Goal: Entertainment & Leisure: Consume media (video, audio)

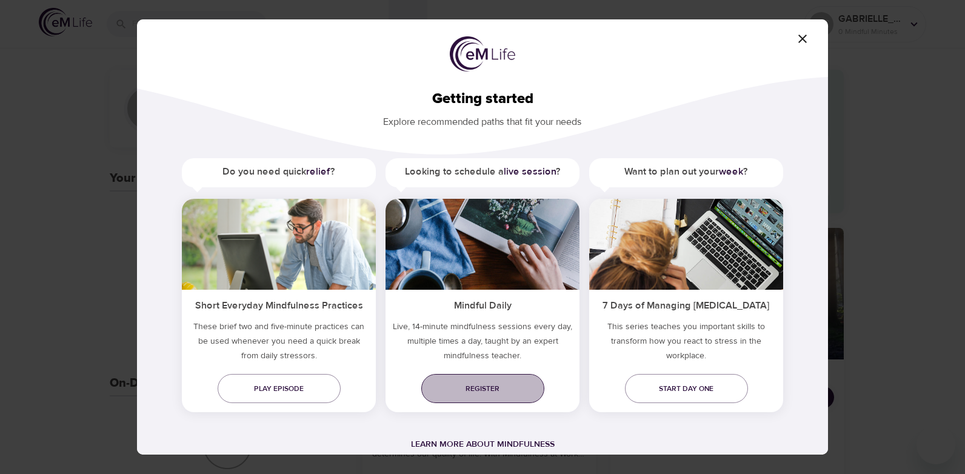
click at [474, 390] on span "Register" at bounding box center [483, 388] width 104 height 13
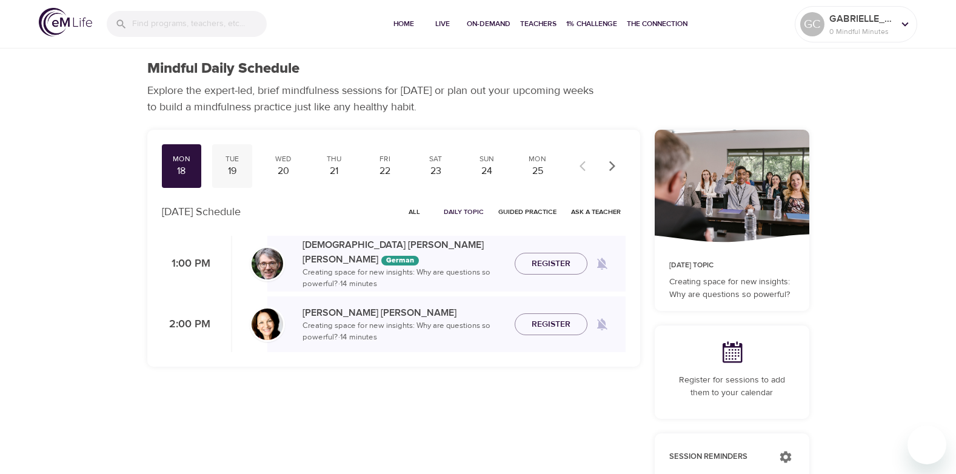
click at [233, 168] on div "19" at bounding box center [232, 171] width 30 height 14
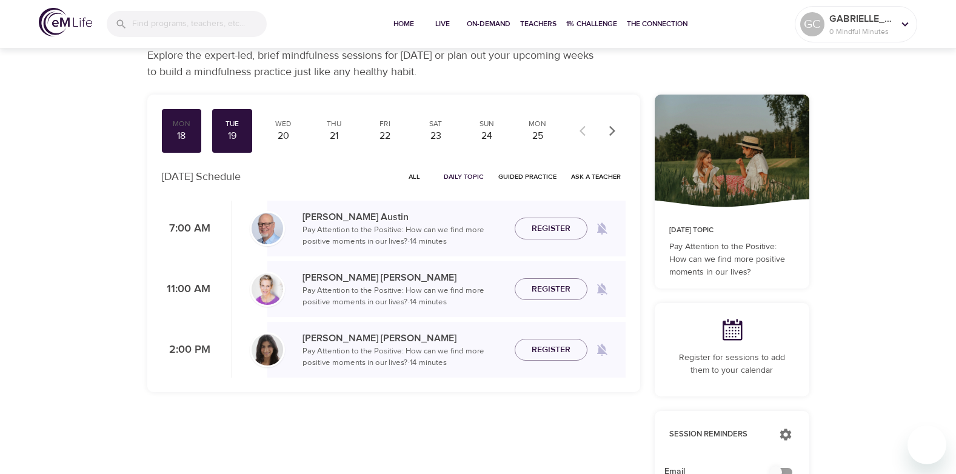
scroll to position [61, 0]
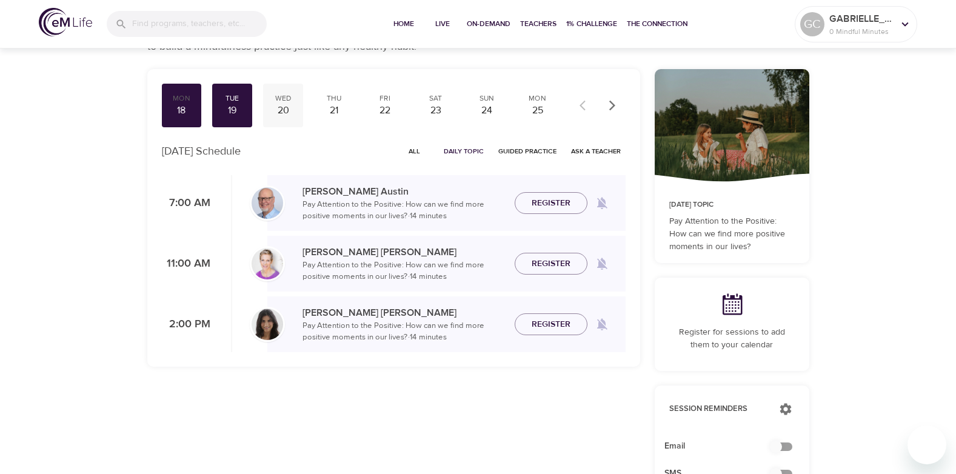
click at [283, 106] on div "20" at bounding box center [283, 111] width 30 height 14
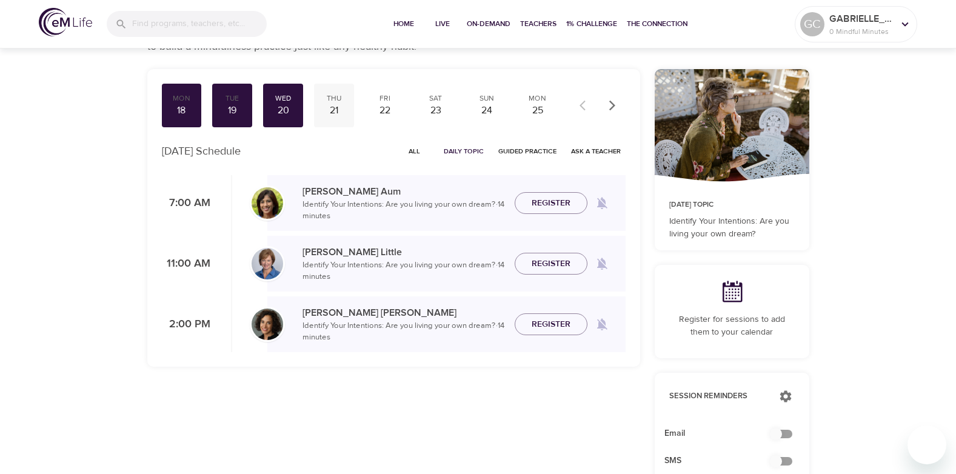
click at [336, 108] on div "21" at bounding box center [334, 111] width 30 height 14
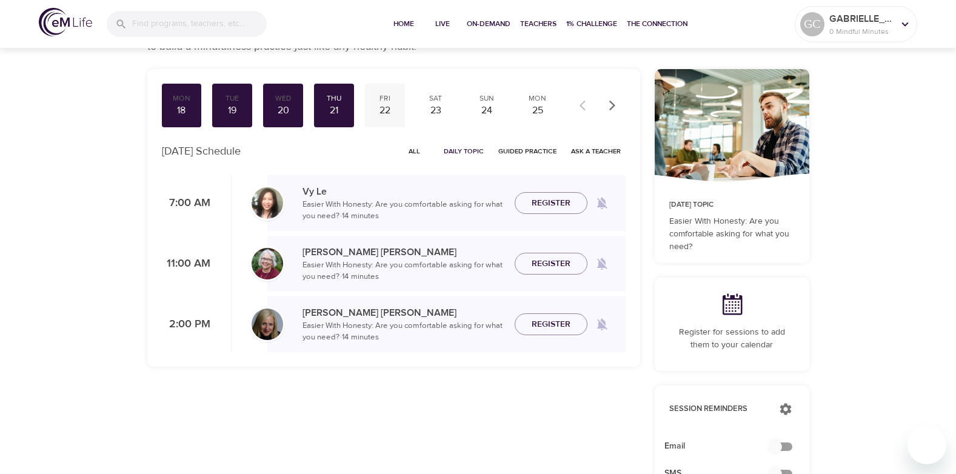
click at [386, 107] on div "22" at bounding box center [385, 111] width 30 height 14
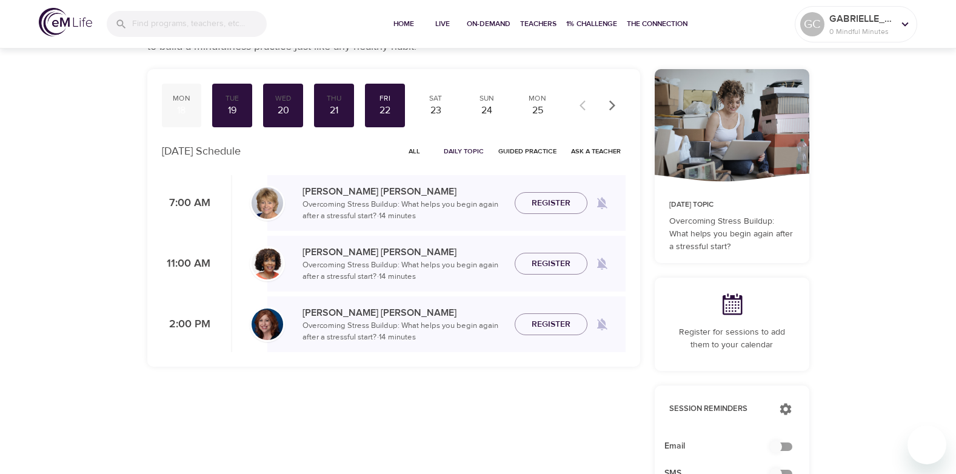
click at [180, 106] on div "18" at bounding box center [182, 111] width 30 height 14
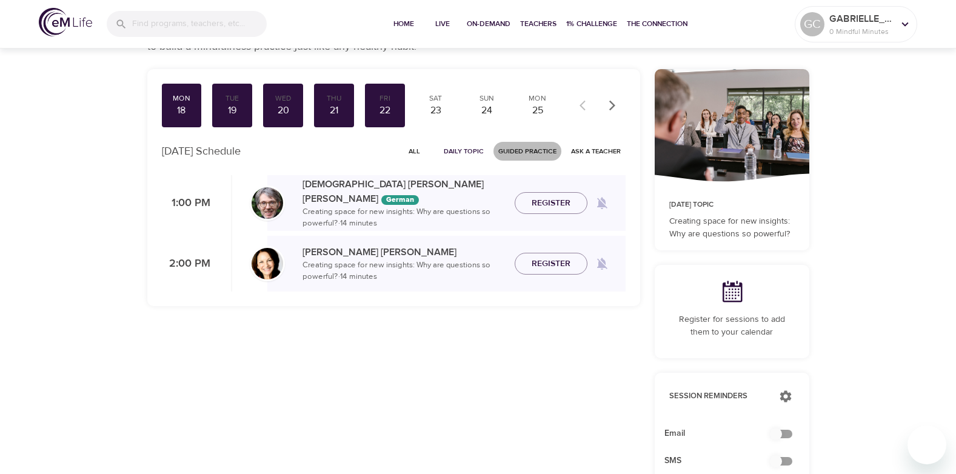
click at [510, 150] on span "Guided Practice" at bounding box center [527, 151] width 58 height 12
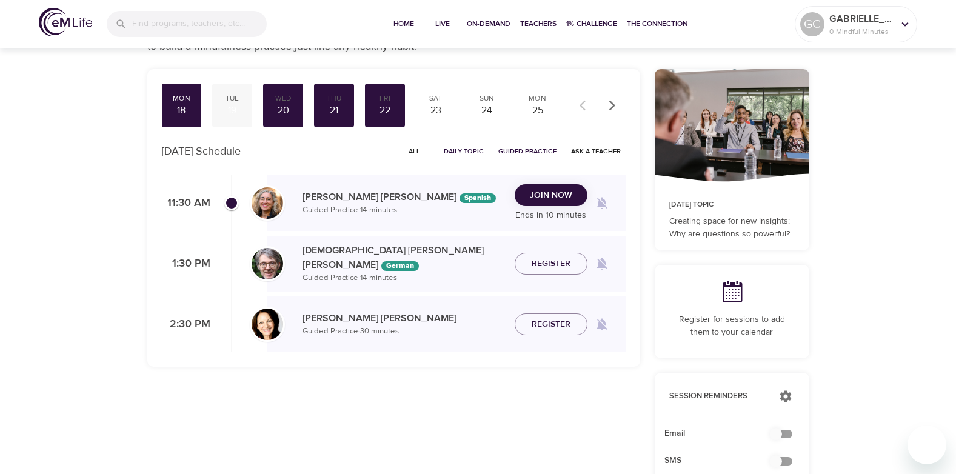
click at [233, 108] on div "19" at bounding box center [232, 111] width 30 height 14
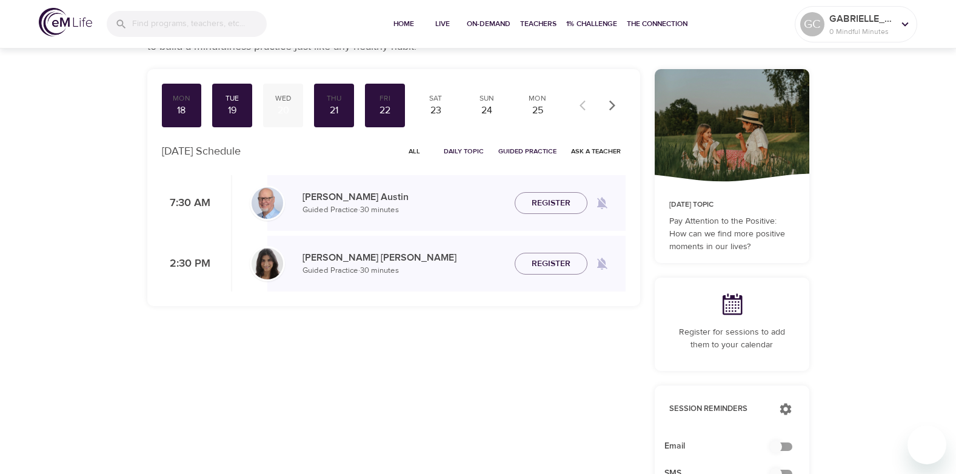
click at [288, 110] on div "20" at bounding box center [283, 111] width 30 height 14
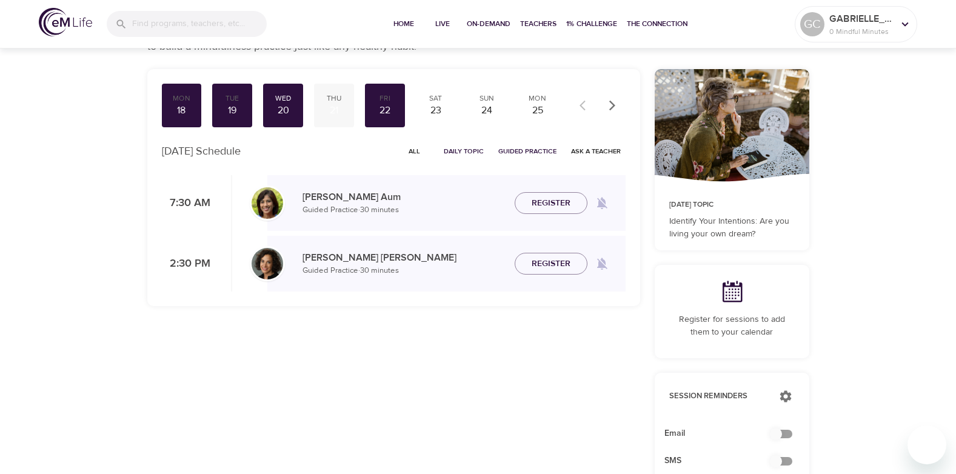
click at [333, 105] on div "21" at bounding box center [334, 111] width 30 height 14
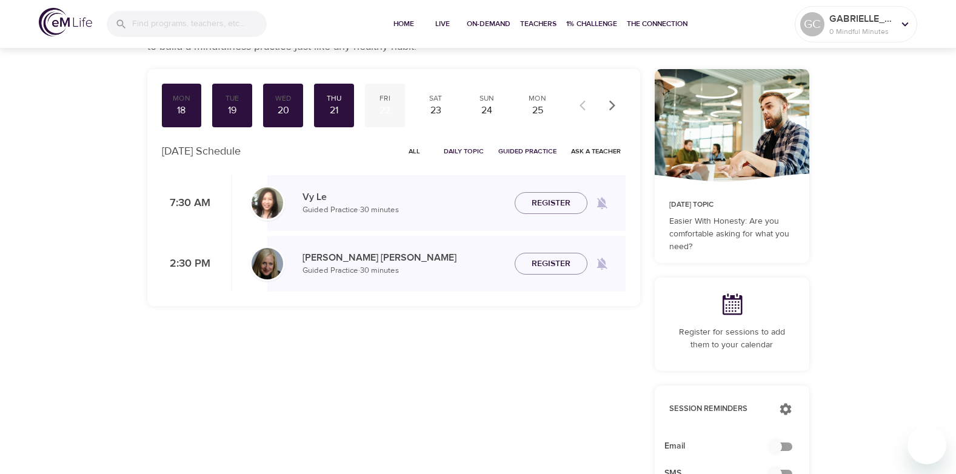
click at [389, 108] on div "22" at bounding box center [385, 111] width 30 height 14
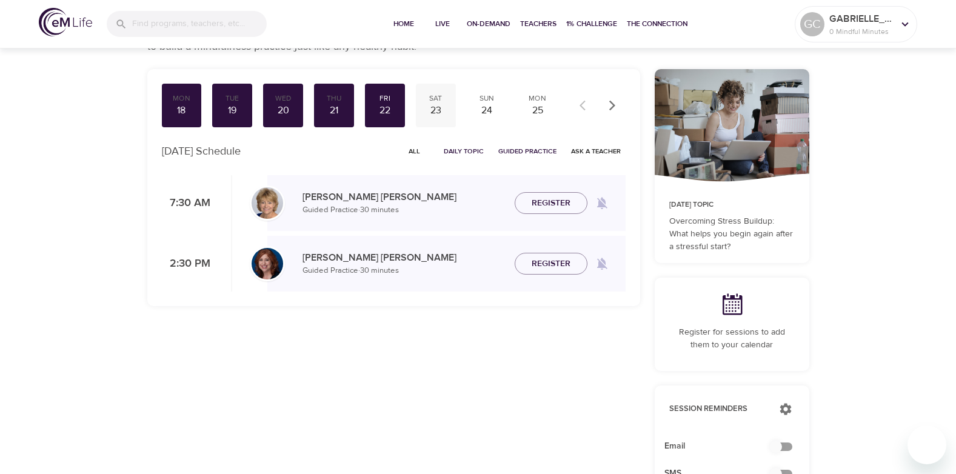
click at [442, 105] on div "23" at bounding box center [435, 111] width 30 height 14
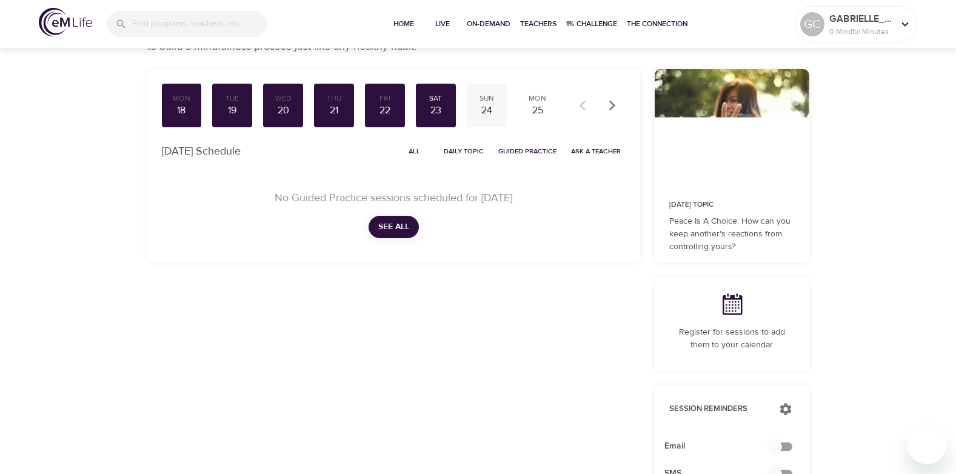
click at [486, 104] on div "24" at bounding box center [486, 111] width 30 height 14
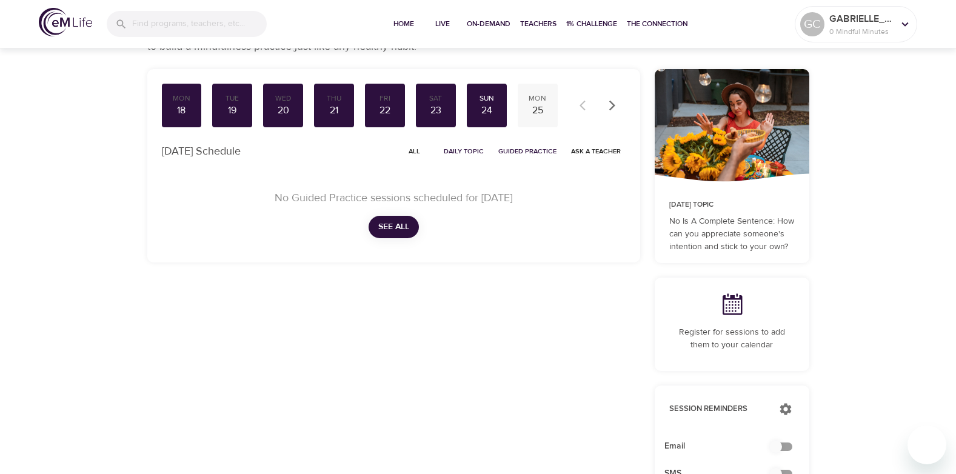
click at [538, 108] on div "25" at bounding box center [537, 111] width 30 height 14
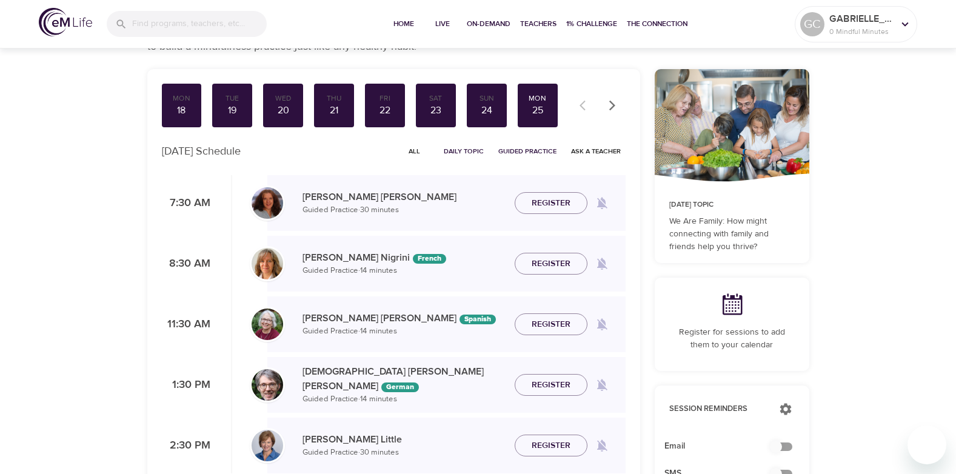
scroll to position [121, 0]
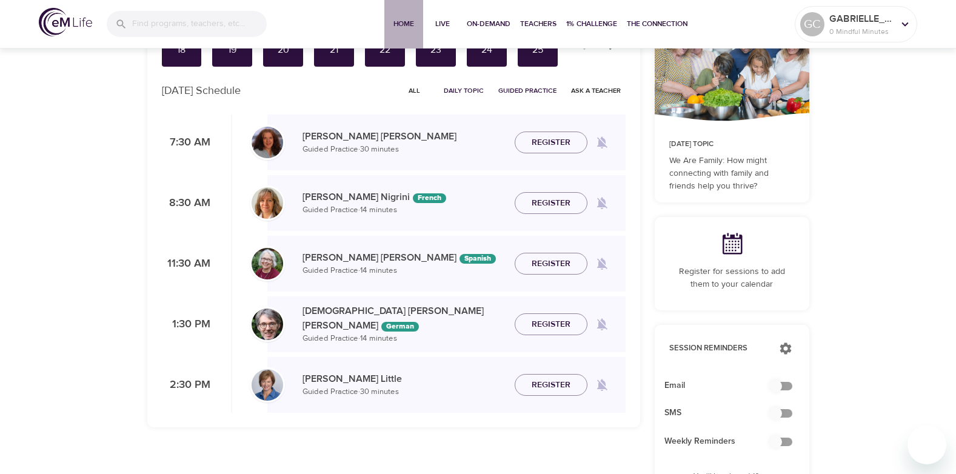
click at [403, 21] on span "Home" at bounding box center [403, 24] width 29 height 13
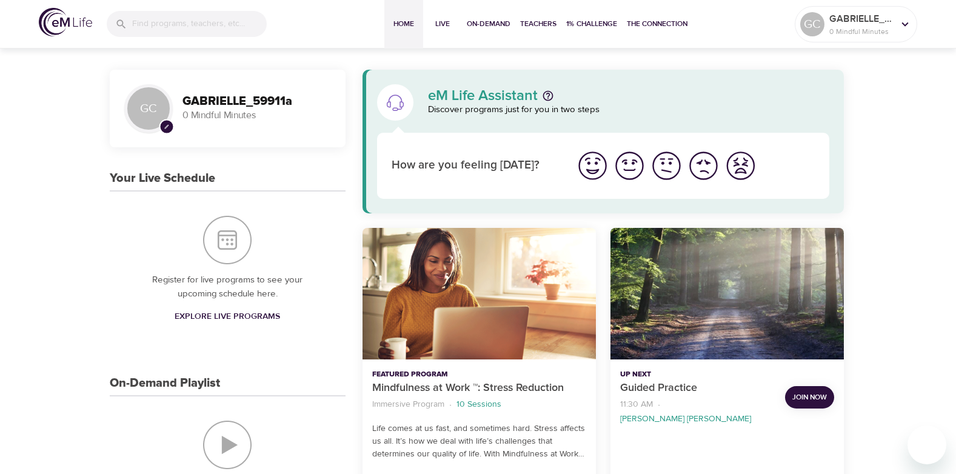
click at [663, 165] on img "I'm feeling ok" at bounding box center [666, 165] width 33 height 33
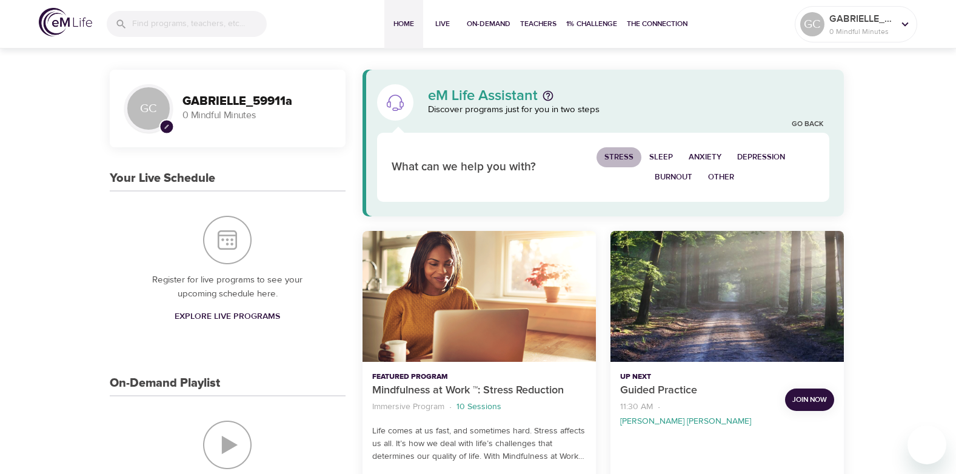
click at [621, 155] on span "Stress" at bounding box center [618, 157] width 29 height 14
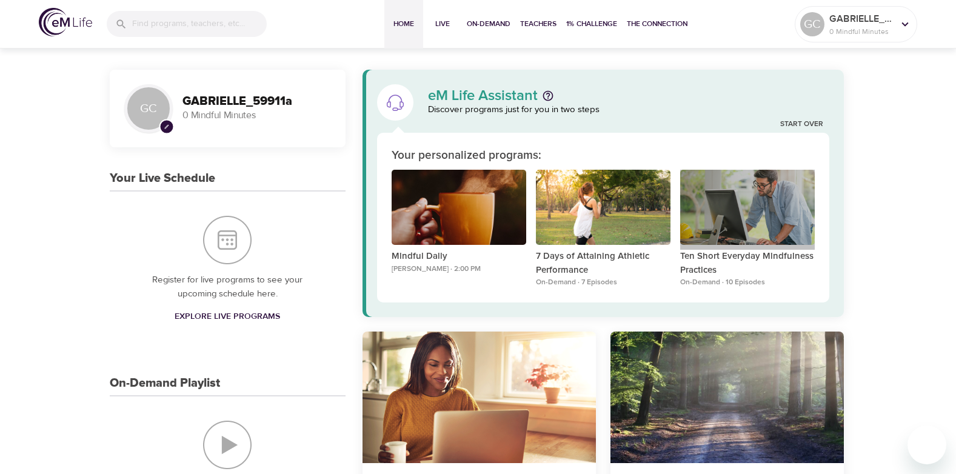
click at [771, 203] on div "Ten Short Everyday Mindfulness Practices" at bounding box center [747, 208] width 135 height 76
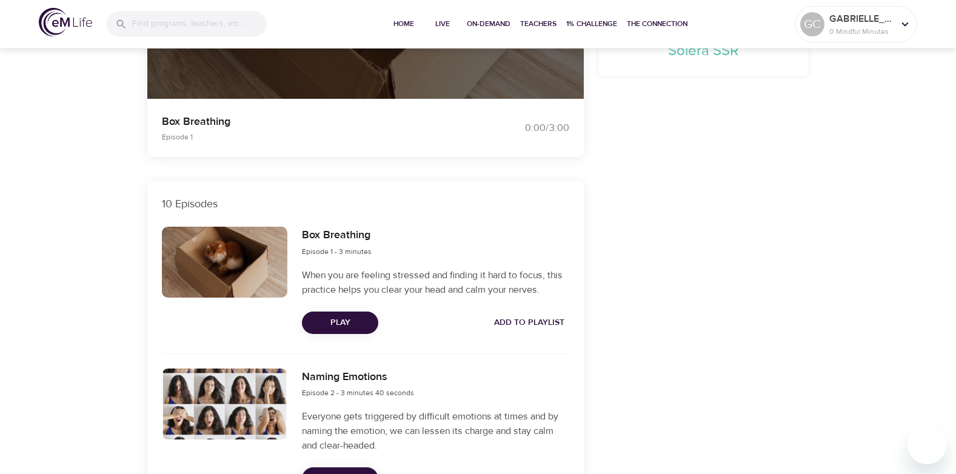
scroll to position [303, 0]
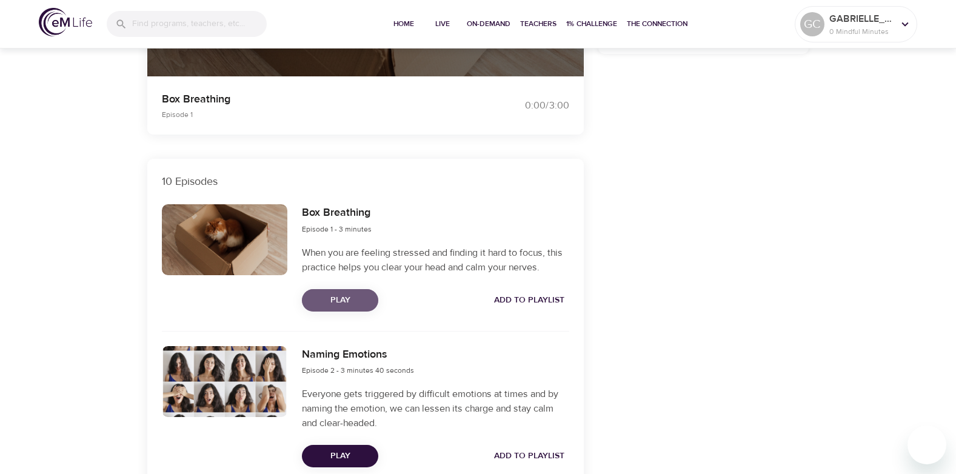
click at [345, 296] on span "Play" at bounding box center [339, 300] width 57 height 15
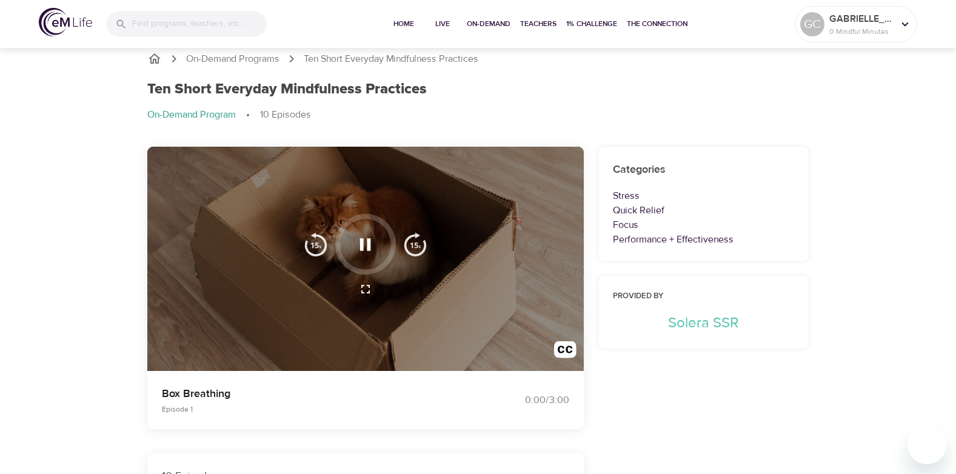
scroll to position [0, 0]
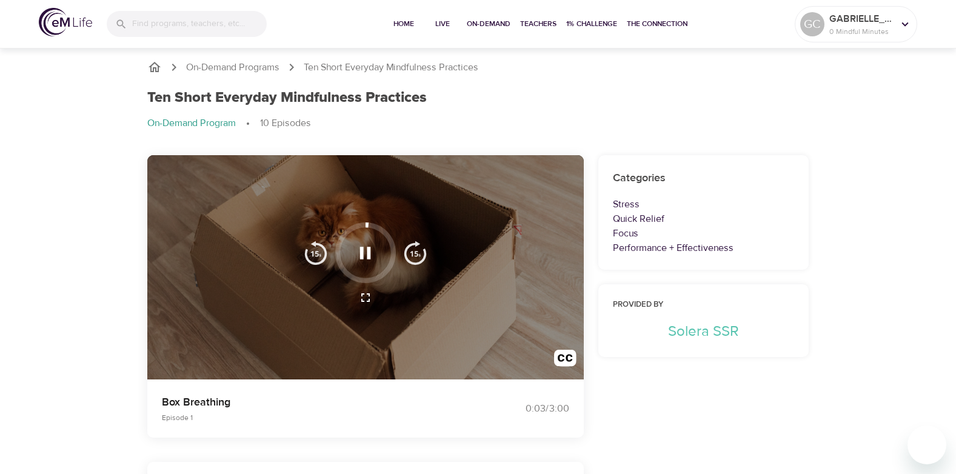
click at [367, 252] on icon "button" at bounding box center [365, 253] width 11 height 12
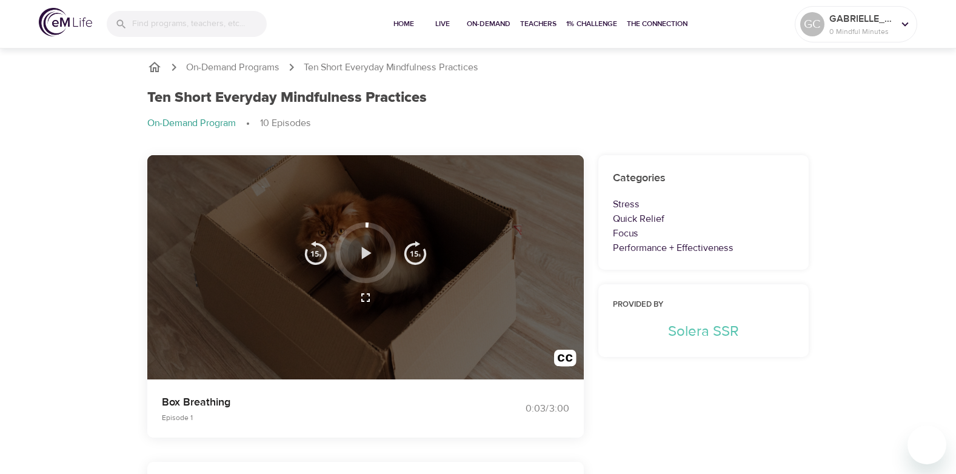
click at [364, 251] on icon "button" at bounding box center [367, 253] width 10 height 12
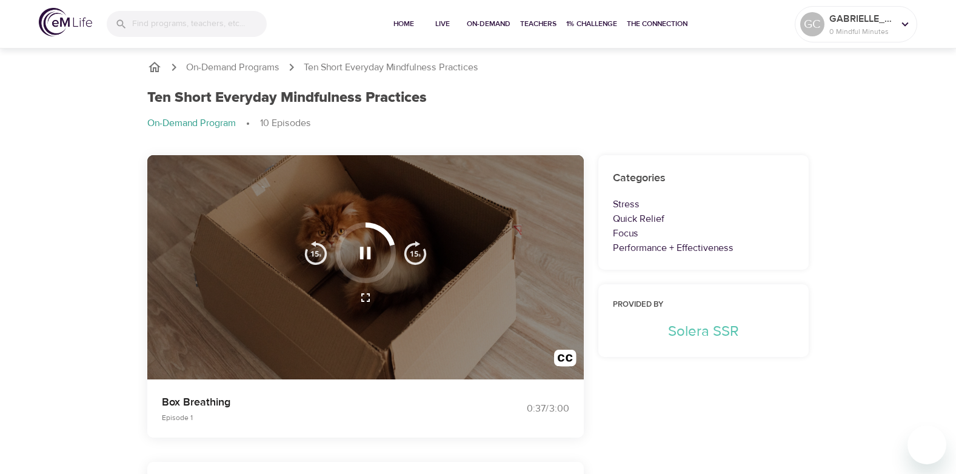
click at [228, 304] on div at bounding box center [365, 267] width 436 height 225
drag, startPoint x: 228, startPoint y: 304, endPoint x: 544, endPoint y: 98, distance: 377.5
click at [544, 98] on div "Ten Short Everyday Mindfulness Practices" at bounding box center [478, 98] width 662 height 18
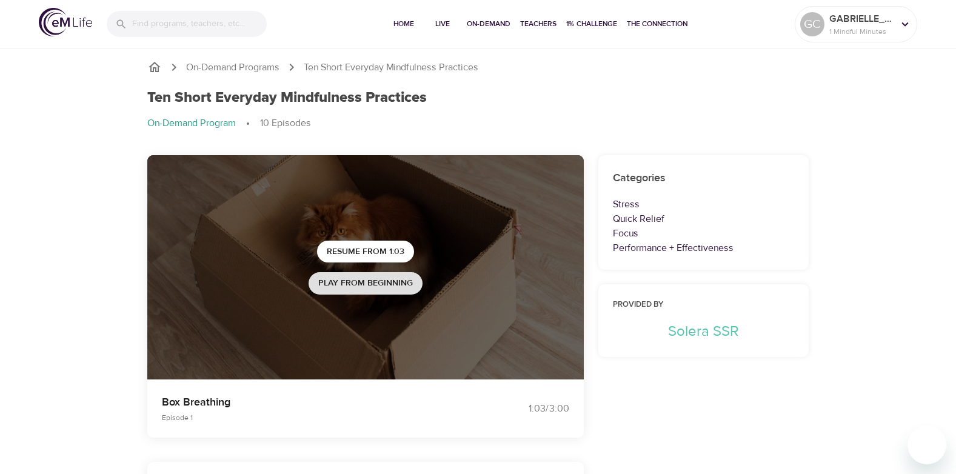
click at [373, 280] on span "Play from beginning" at bounding box center [365, 283] width 95 height 15
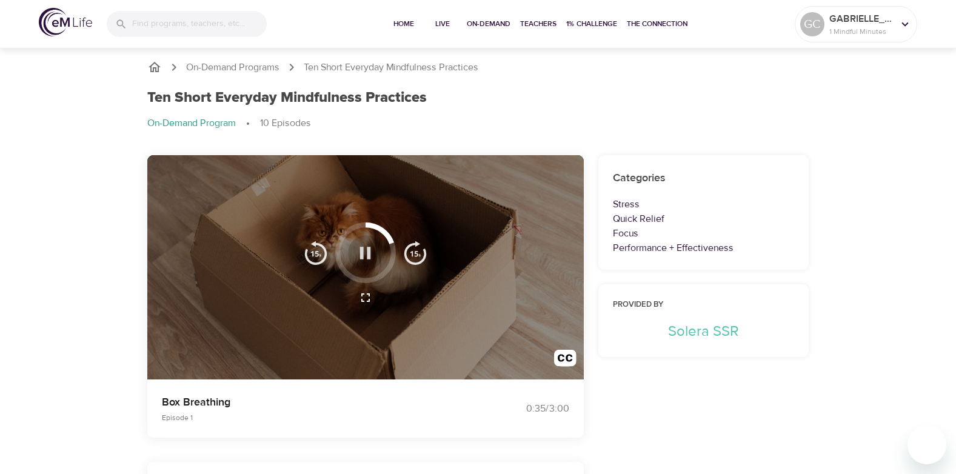
click at [368, 250] on icon "button" at bounding box center [365, 253] width 11 height 12
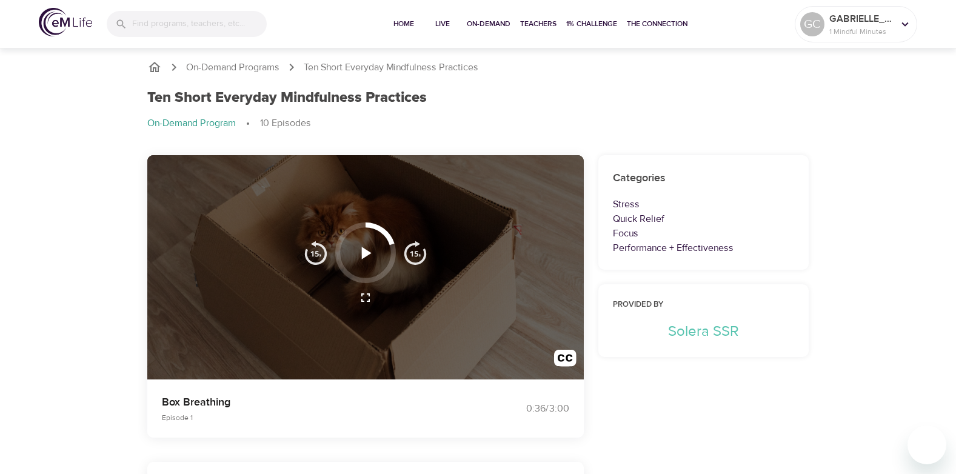
click at [389, 241] on div at bounding box center [365, 252] width 61 height 61
click at [319, 255] on img "button" at bounding box center [316, 253] width 24 height 24
click at [319, 254] on img "button" at bounding box center [316, 253] width 24 height 24
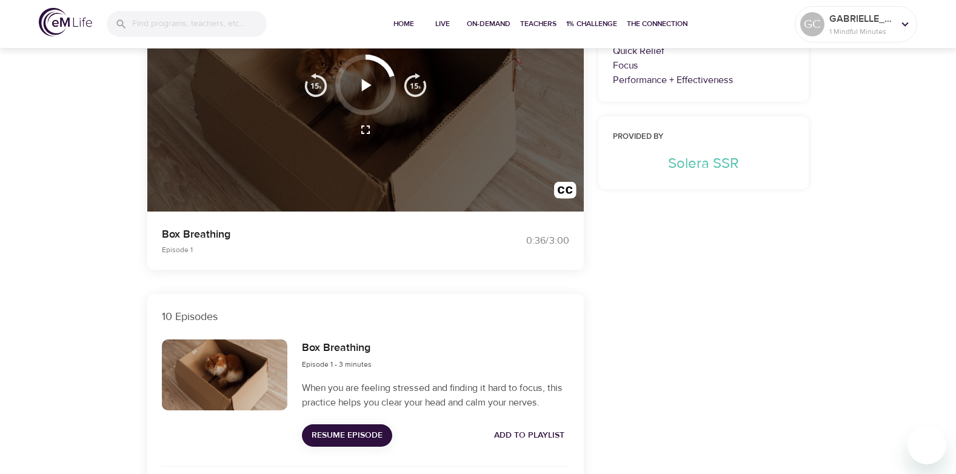
scroll to position [242, 0]
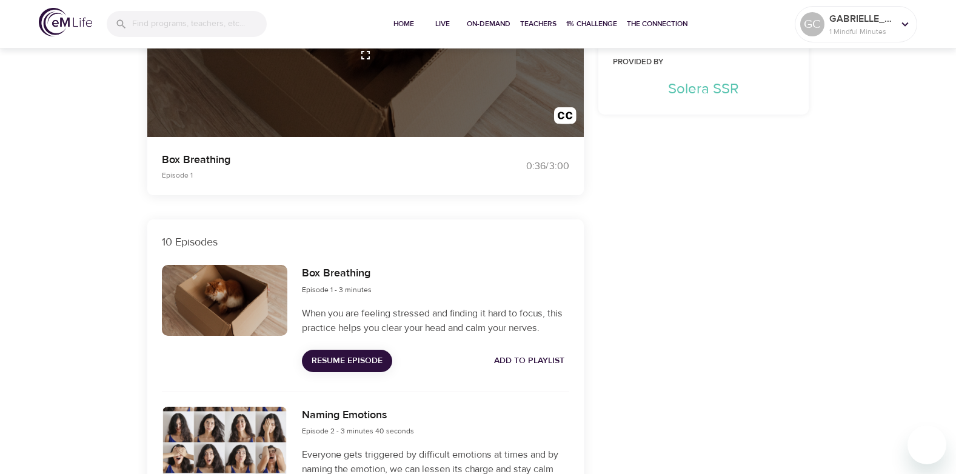
click at [364, 357] on span "Resume Episode" at bounding box center [346, 360] width 71 height 15
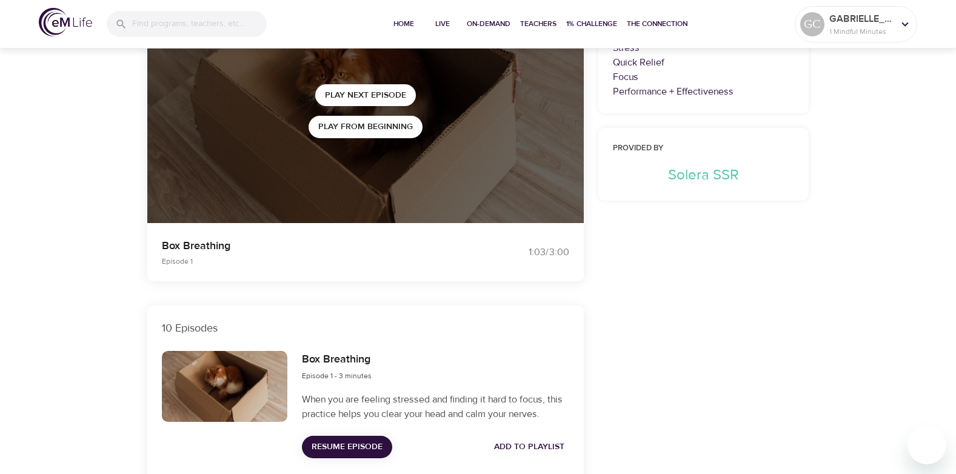
scroll to position [182, 0]
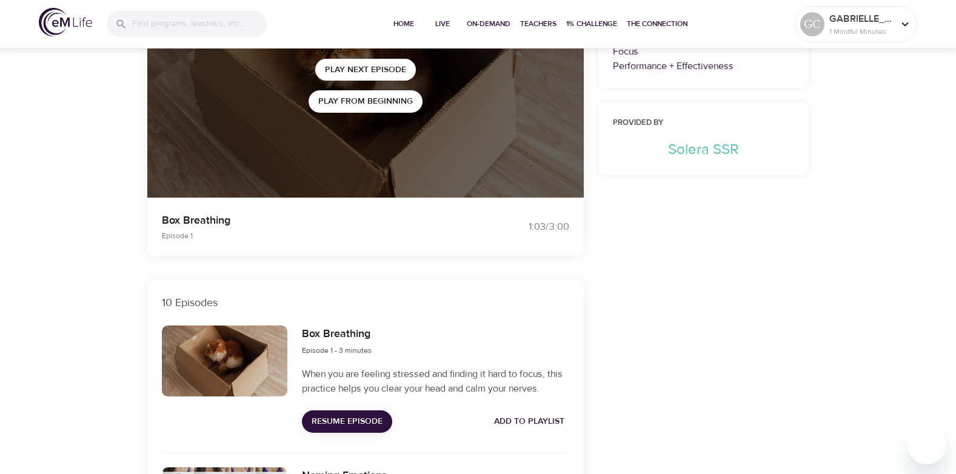
click at [527, 417] on span "Add to Playlist" at bounding box center [529, 421] width 70 height 15
click at [370, 67] on span "Play Next Episode" at bounding box center [365, 69] width 81 height 15
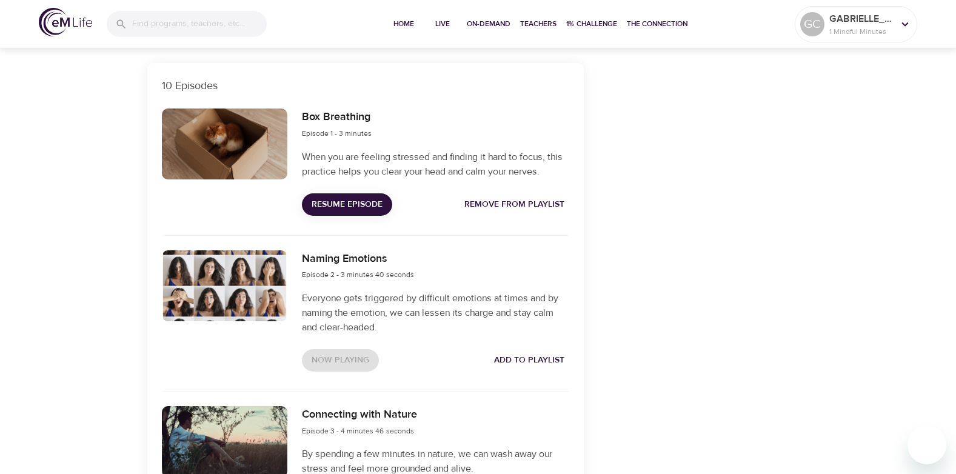
scroll to position [424, 0]
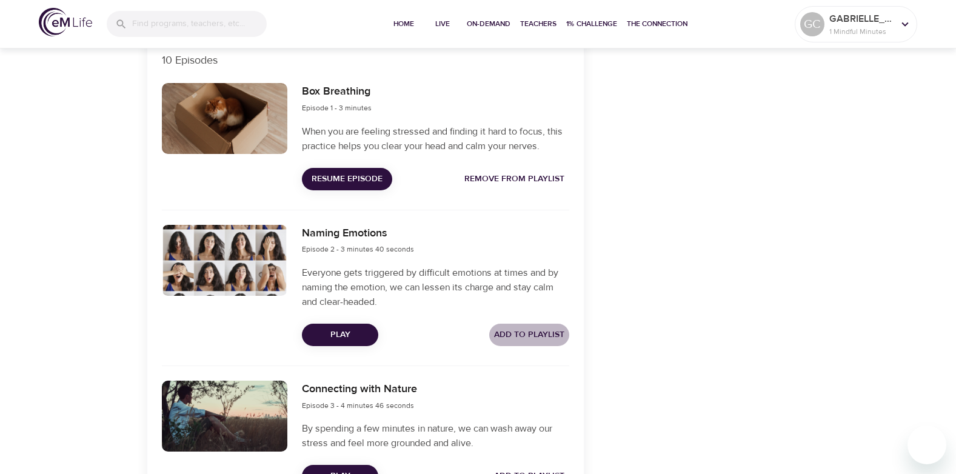
click at [524, 331] on span "Add to Playlist" at bounding box center [529, 334] width 70 height 15
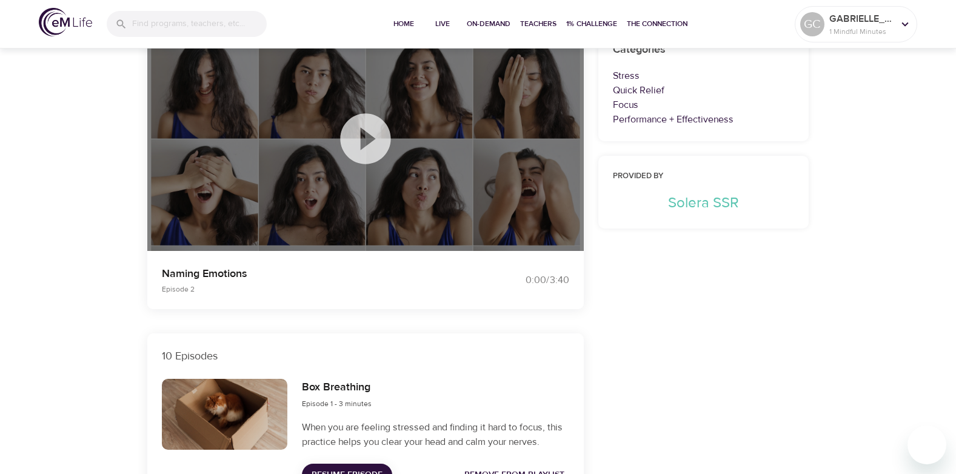
scroll to position [0, 0]
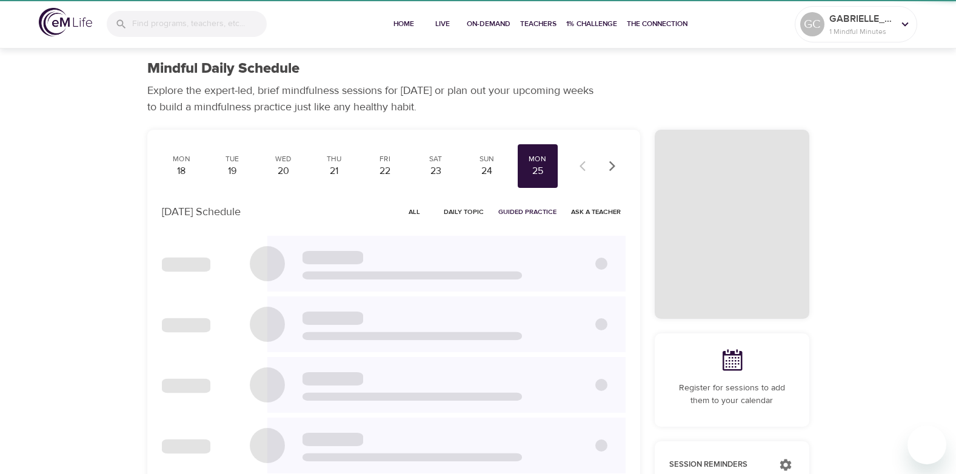
scroll to position [121, 0]
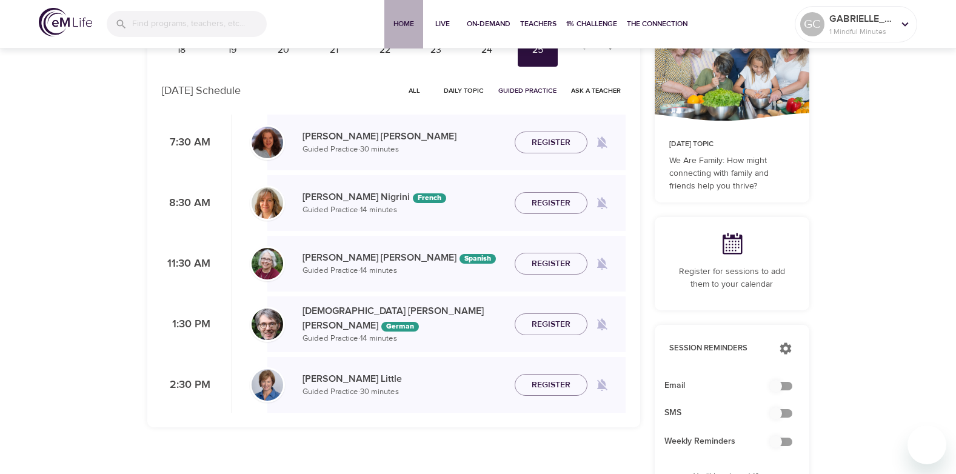
click at [397, 20] on span "Home" at bounding box center [403, 24] width 29 height 13
